Goal: Navigation & Orientation: Find specific page/section

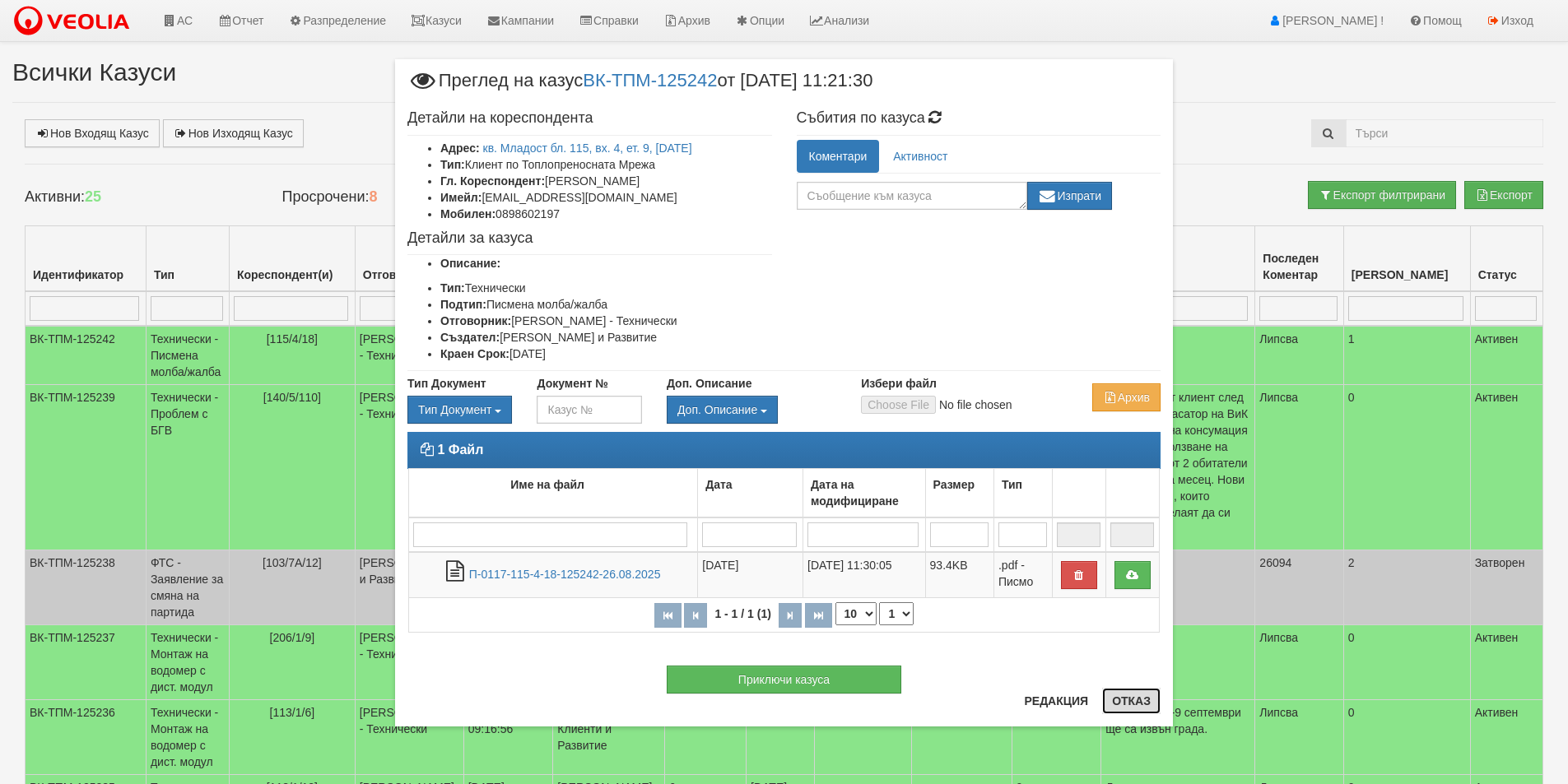
click at [1108, 694] on button "Отказ" at bounding box center [1131, 700] width 58 height 26
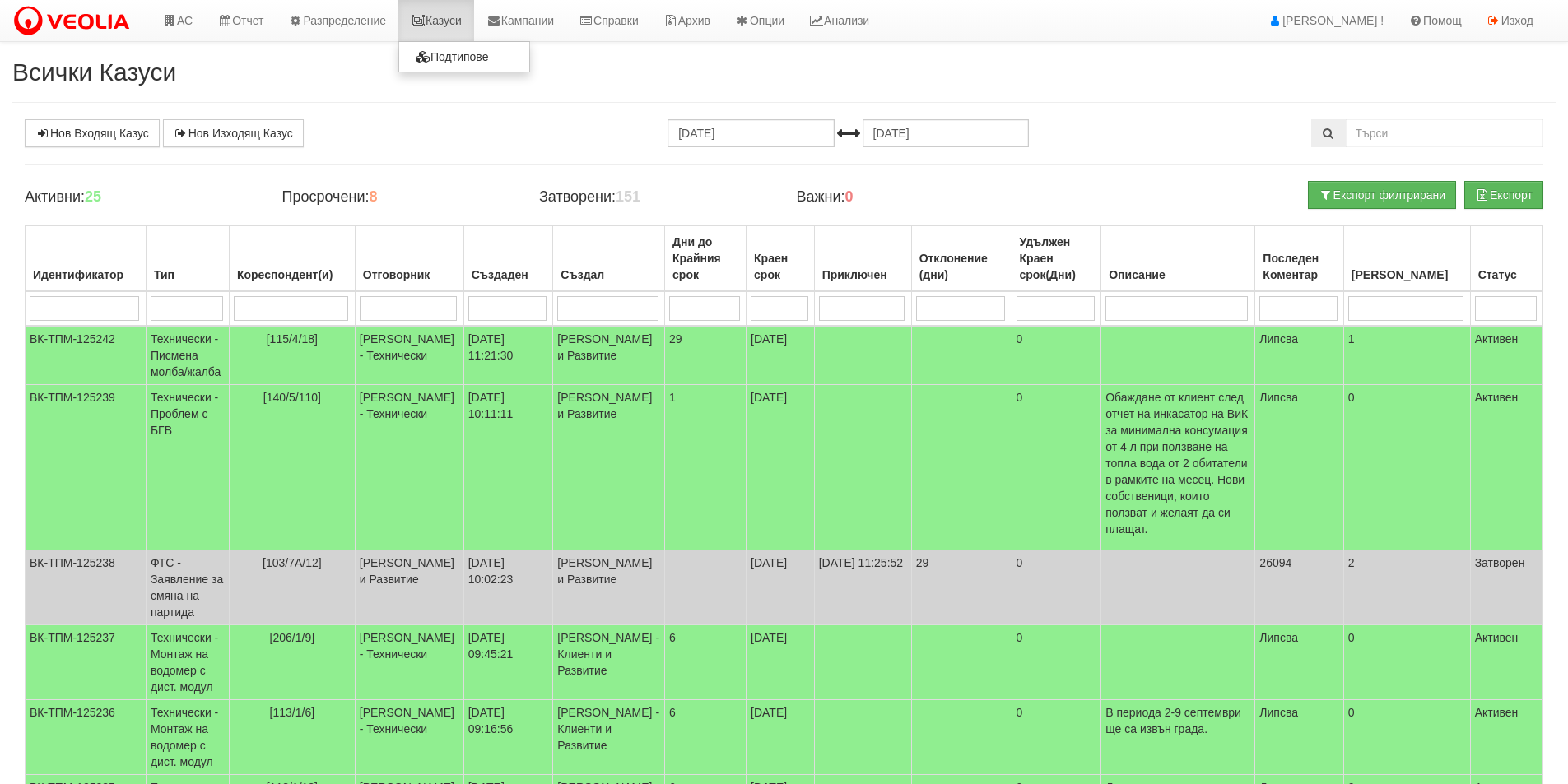
click at [422, 13] on link "Казуси" at bounding box center [436, 20] width 76 height 41
click at [426, 40] on link "Казуси" at bounding box center [436, 20] width 76 height 41
